Goal: Task Accomplishment & Management: Manage account settings

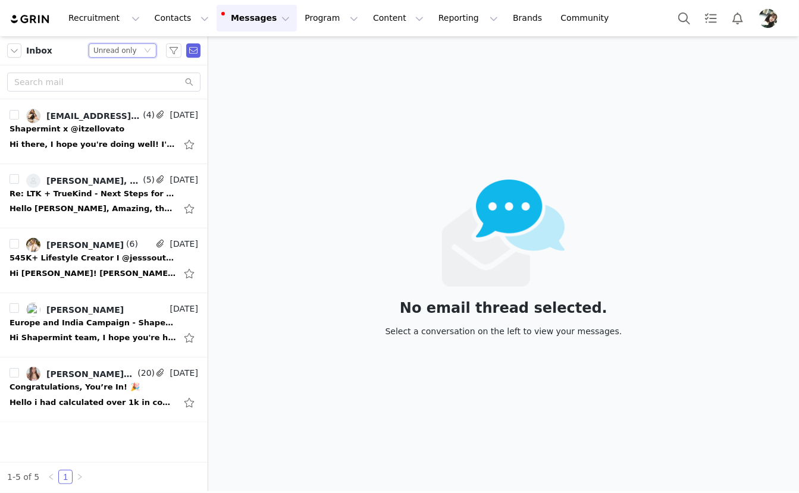
click at [118, 53] on div "Unread only" at bounding box center [114, 50] width 43 height 13
click at [117, 78] on li "All threads" at bounding box center [123, 71] width 68 height 19
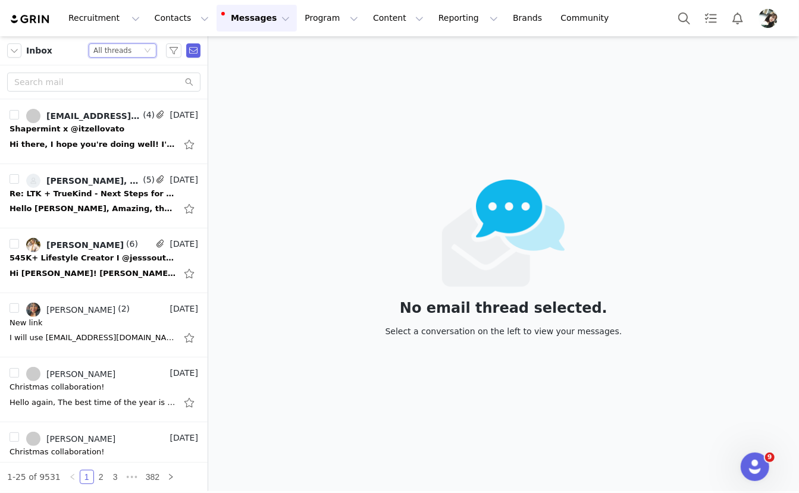
click at [145, 52] on icon "icon: down" at bounding box center [147, 50] width 7 height 7
click at [115, 108] on li "Unread only" at bounding box center [123, 110] width 68 height 19
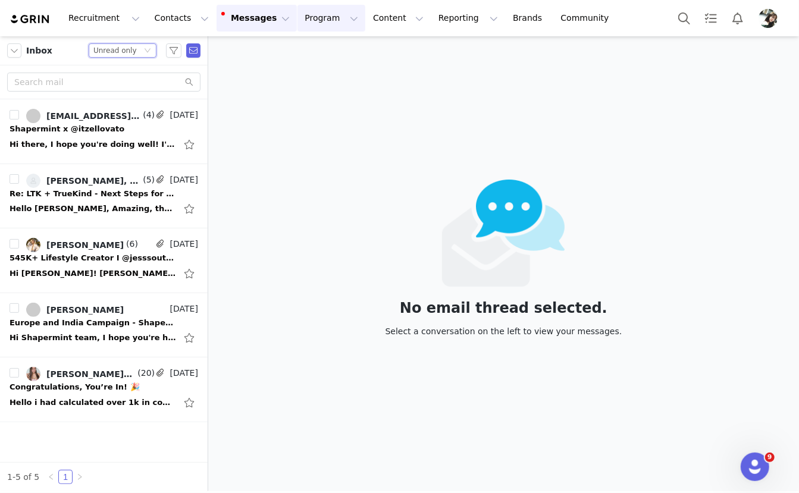
click at [322, 20] on button "Program Program" at bounding box center [331, 18] width 68 height 27
click at [303, 55] on p "Activations" at bounding box center [311, 52] width 46 height 12
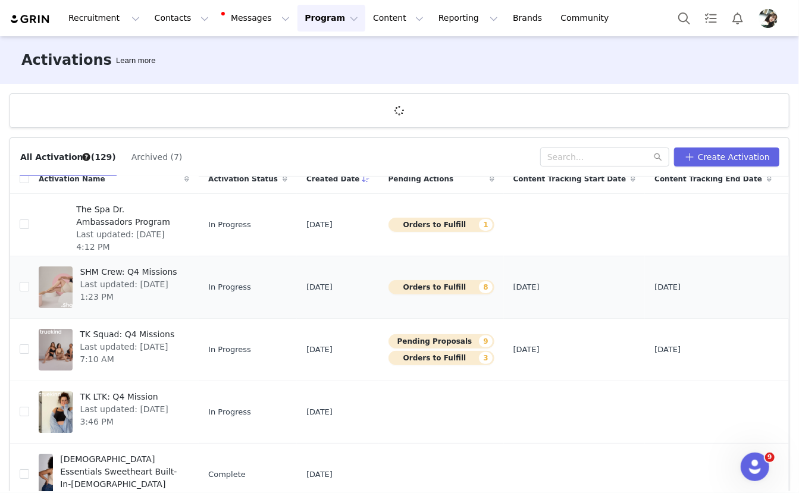
scroll to position [13, 0]
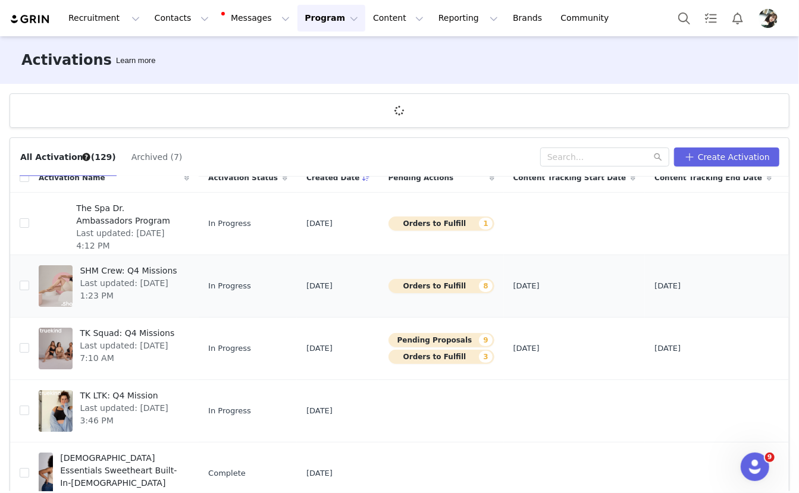
click at [139, 270] on span "SHM Crew: Q4 Missions" at bounding box center [131, 271] width 102 height 12
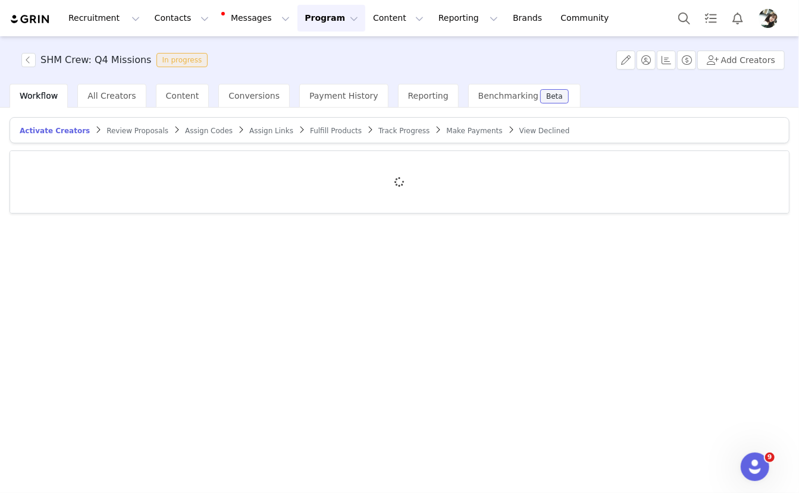
click at [124, 127] on span "Review Proposals" at bounding box center [137, 131] width 62 height 8
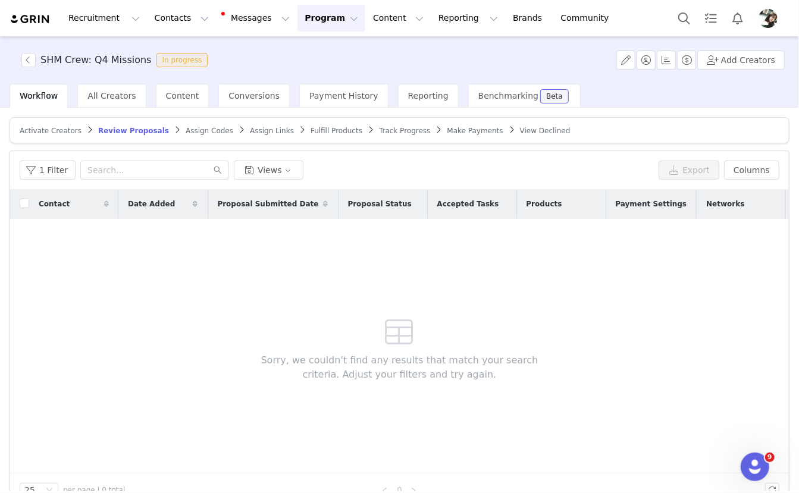
click at [333, 133] on span "Fulfill Products" at bounding box center [336, 131] width 52 height 8
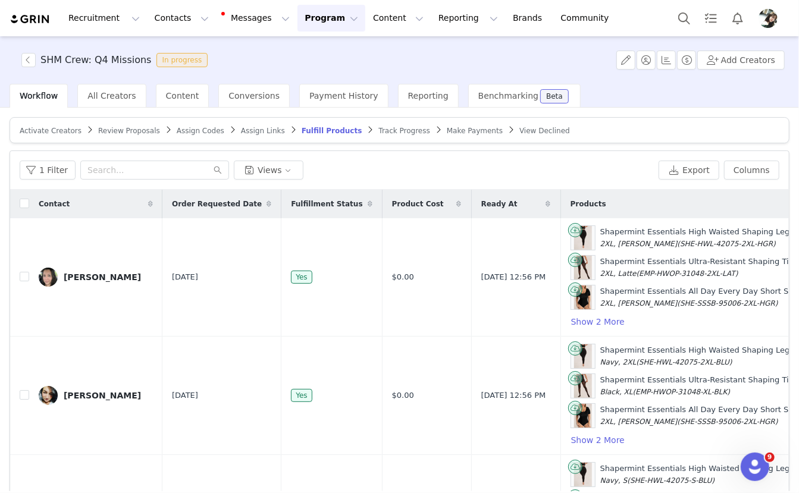
scroll to position [0, 639]
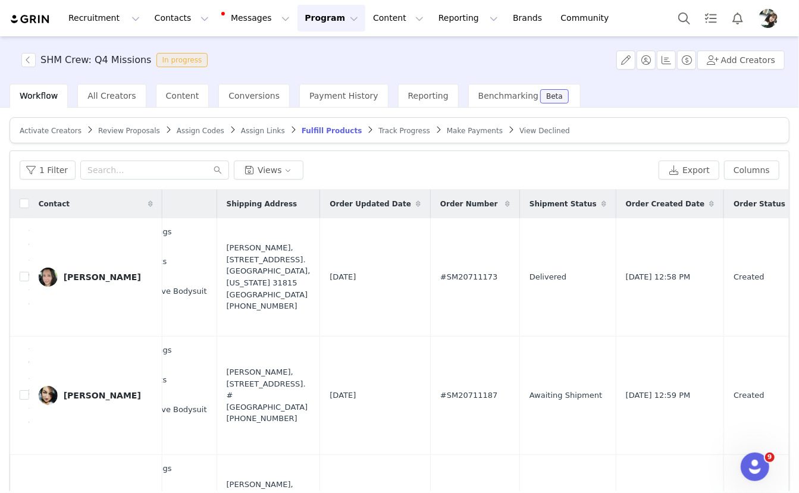
click at [768, 18] on img "Profile" at bounding box center [767, 18] width 19 height 19
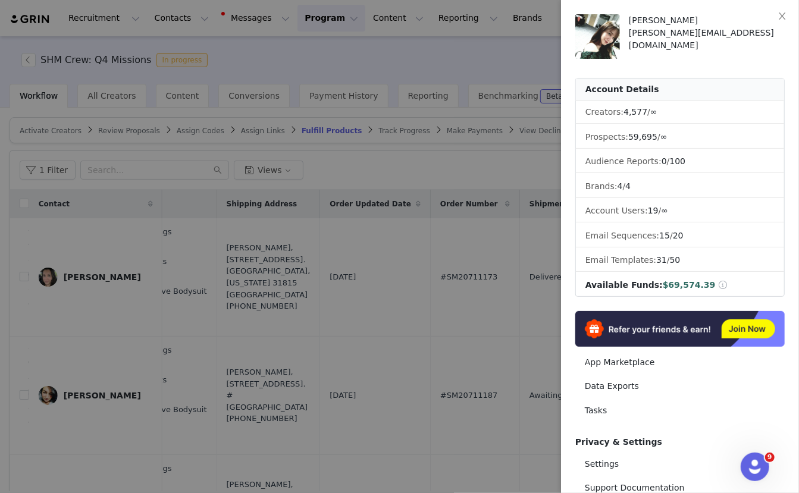
scroll to position [107, 0]
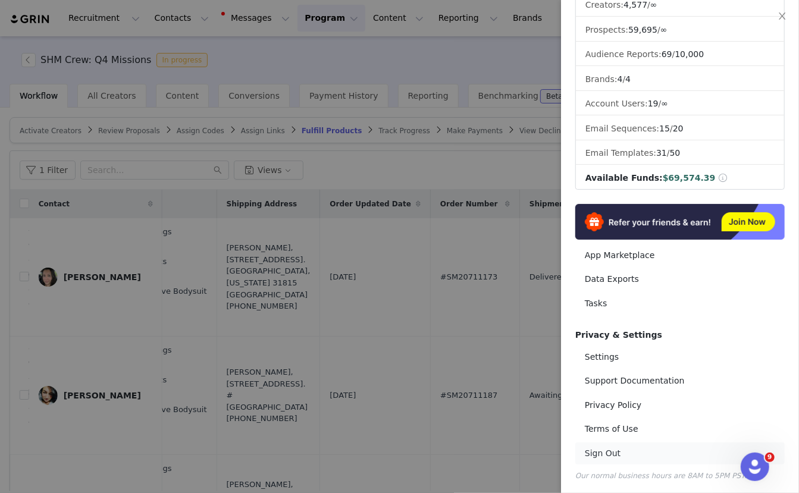
click at [606, 450] on link "Sign Out" at bounding box center [679, 453] width 209 height 22
